Goal: Task Accomplishment & Management: Complete application form

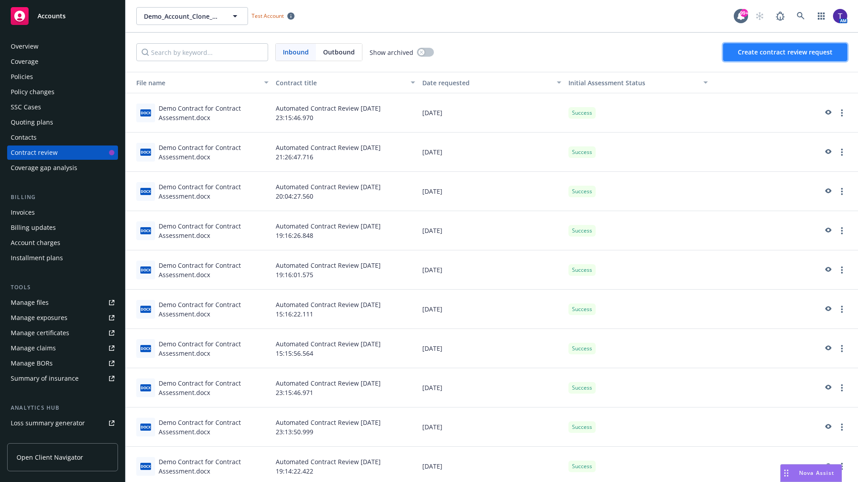
click at [785, 52] on span "Create contract review request" at bounding box center [785, 52] width 95 height 8
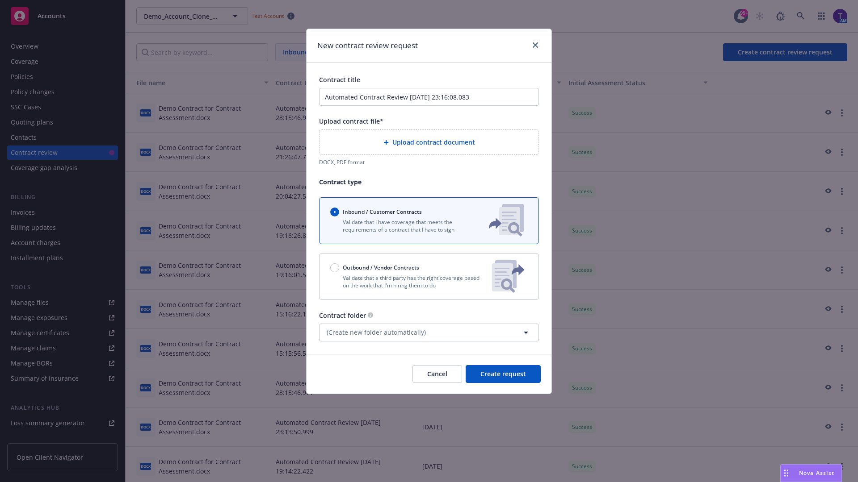
type input "Automated Contract Review 08-19-2025 23:16:08.083"
click at [429, 277] on p "Validate that a third party has the right coverage based on the work that I'm h…" at bounding box center [407, 281] width 155 height 15
radio input "false"
radio input "true"
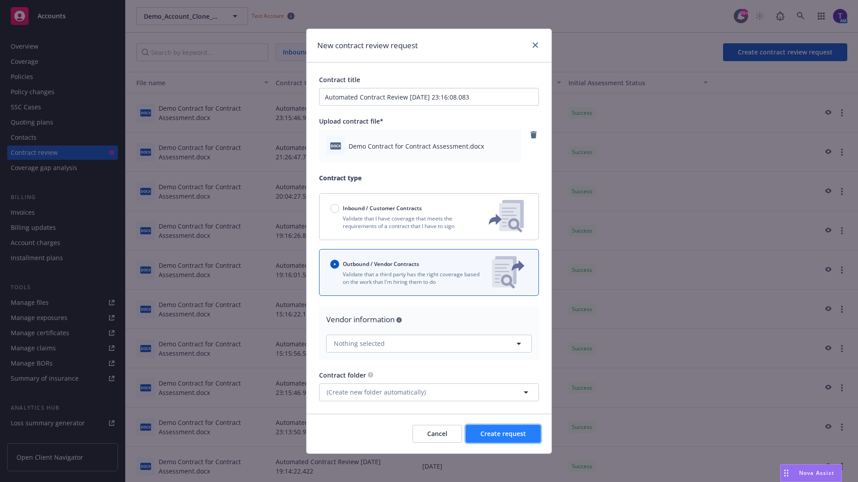
click at [503, 434] on span "Create request" at bounding box center [503, 434] width 46 height 8
